Goal: Task Accomplishment & Management: Use online tool/utility

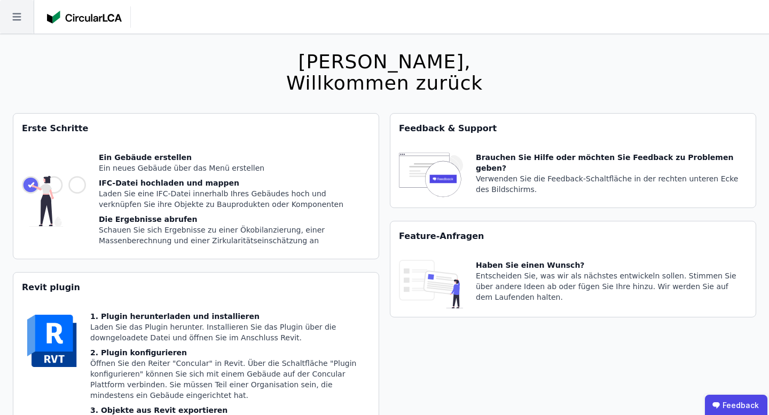
click at [6, 17] on icon at bounding box center [17, 17] width 34 height 34
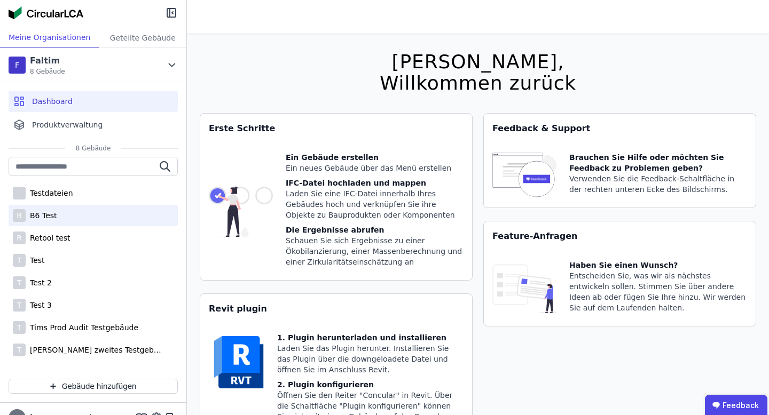
click at [53, 223] on div "B B6 Test" at bounding box center [93, 215] width 169 height 21
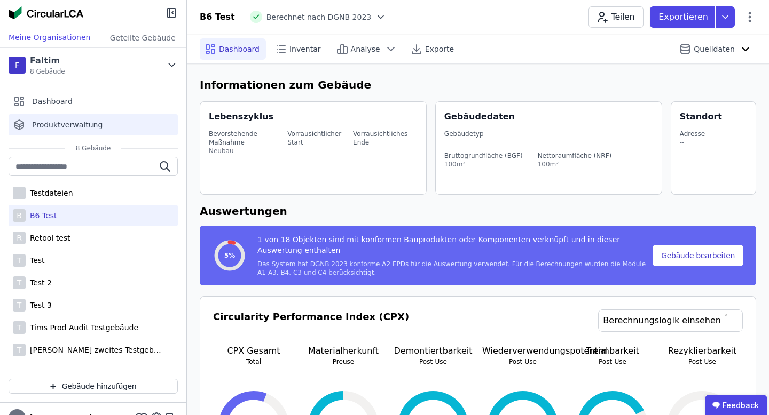
click at [71, 125] on span "Produktverwaltung" at bounding box center [67, 125] width 70 height 11
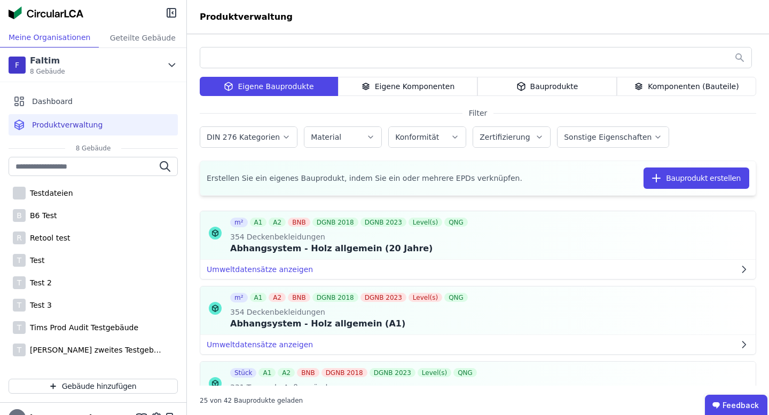
click at [441, 92] on div "Eigene Komponenten" at bounding box center [407, 86] width 139 height 19
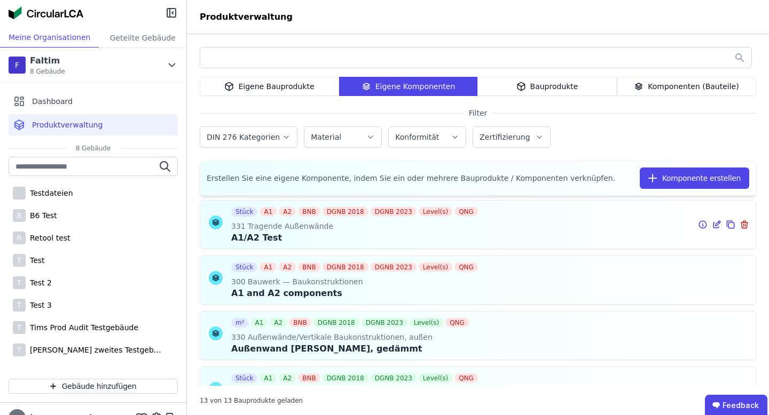
click at [714, 223] on icon at bounding box center [715, 225] width 5 height 5
